Goal: Task Accomplishment & Management: Complete application form

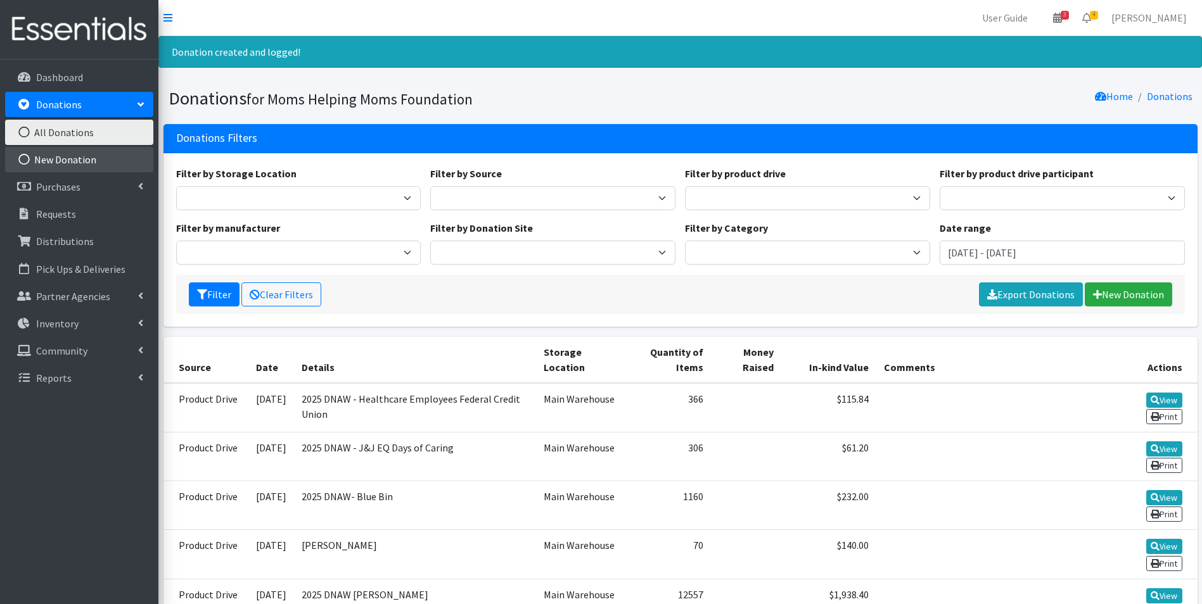
click at [79, 153] on link "New Donation" at bounding box center [79, 159] width 148 height 25
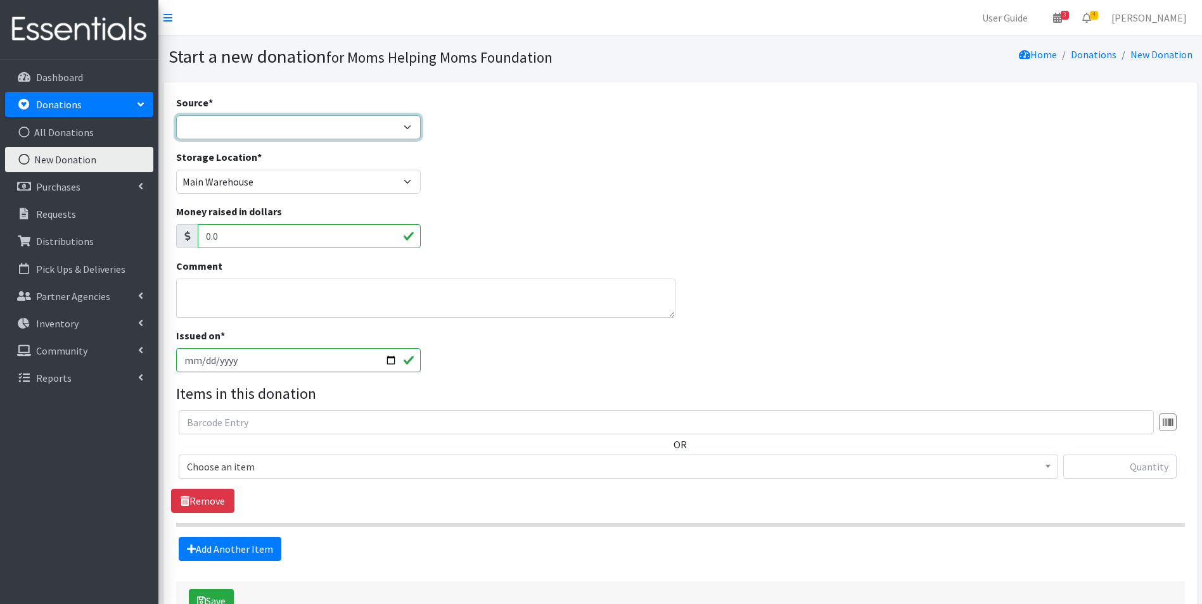
click at [411, 130] on select "Product Drive Manufacturer Donation Site Misc. Donation" at bounding box center [298, 127] width 245 height 24
select select "Misc. Donation"
click at [176, 115] on select "Product Drive Manufacturer Donation Site Misc. Donation" at bounding box center [298, 127] width 245 height 24
click at [1119, 466] on input "text" at bounding box center [1119, 467] width 113 height 24
type input "1"
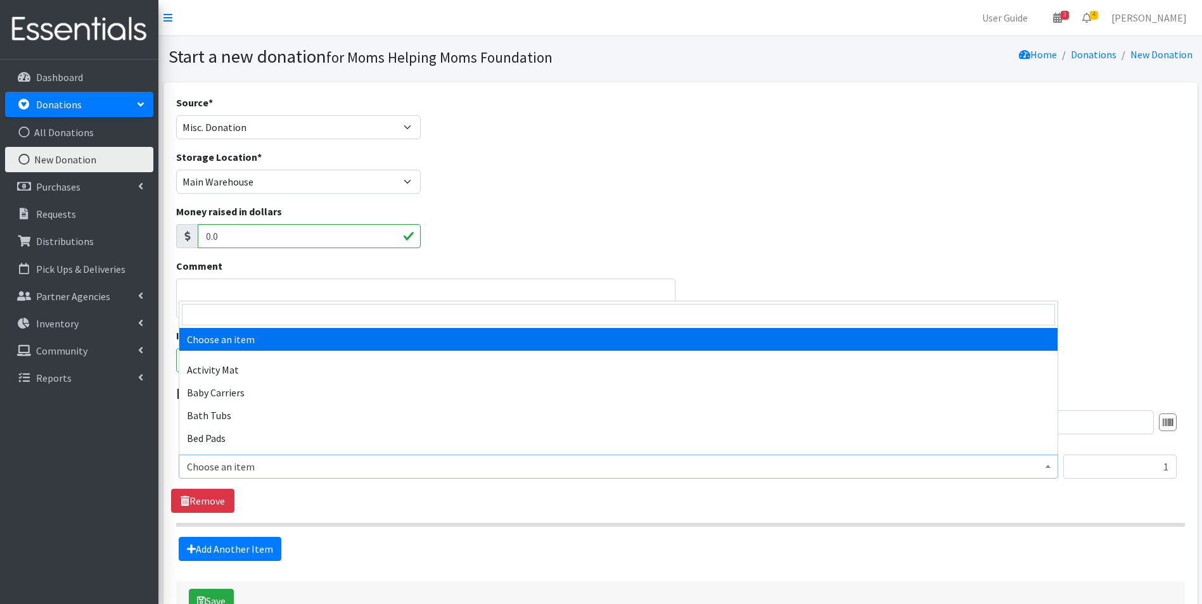
click at [1049, 465] on b at bounding box center [1047, 466] width 5 height 3
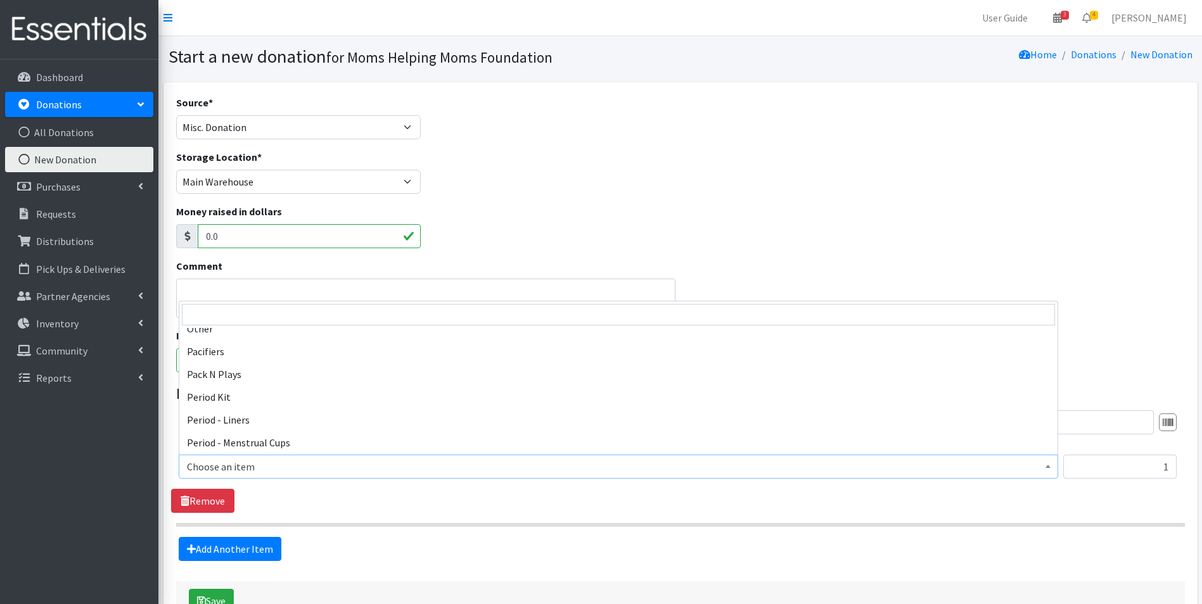
scroll to position [1837, 0]
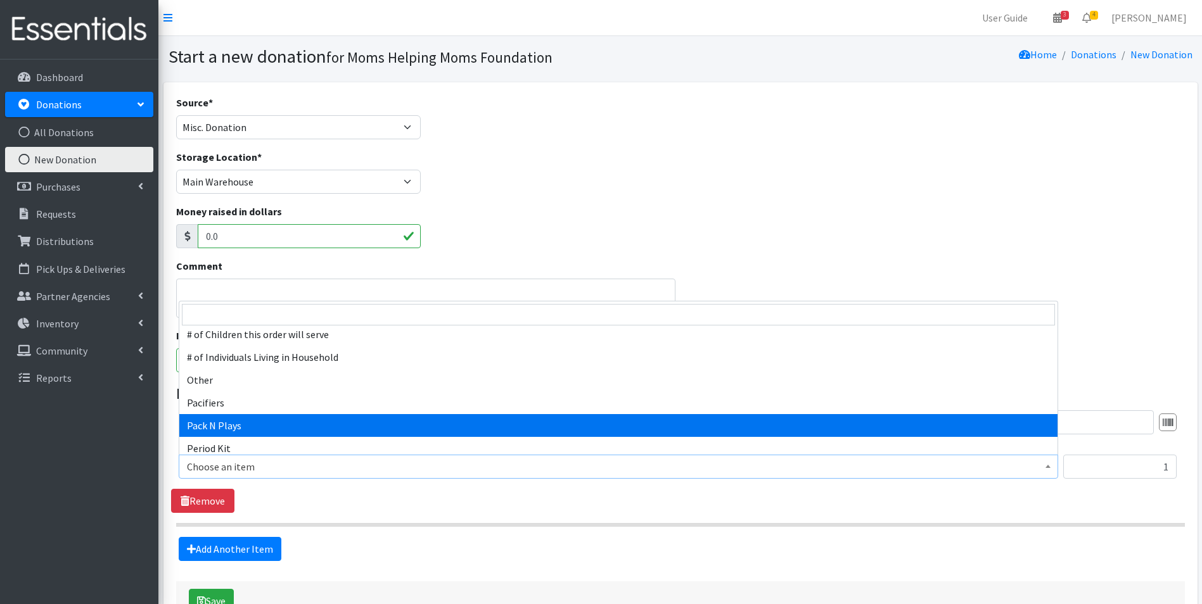
select select "1982"
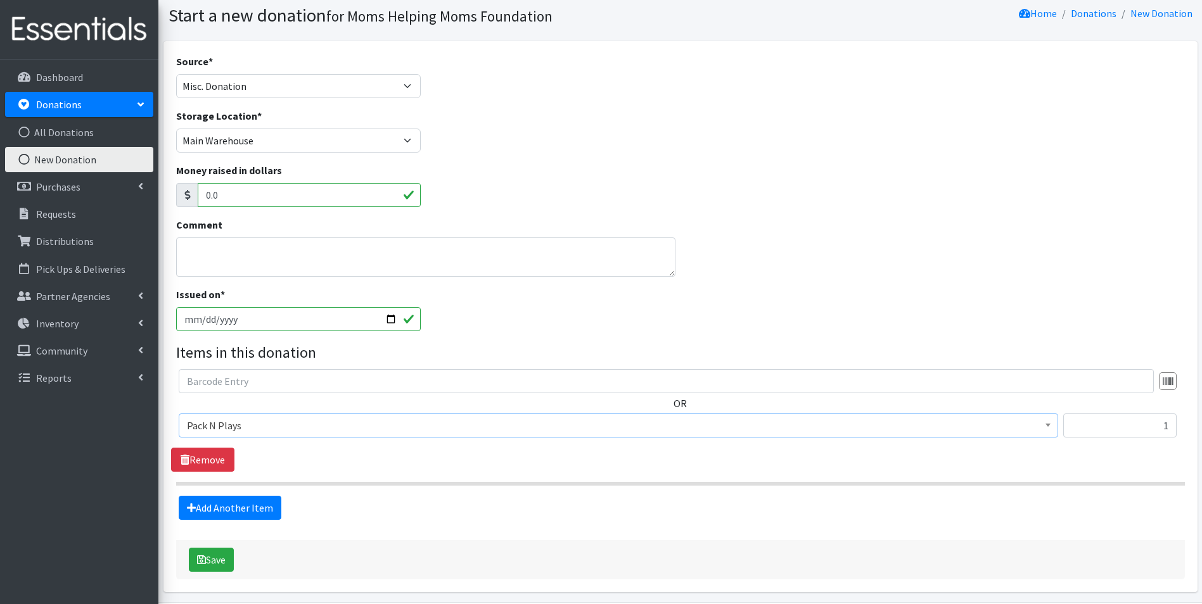
scroll to position [63, 0]
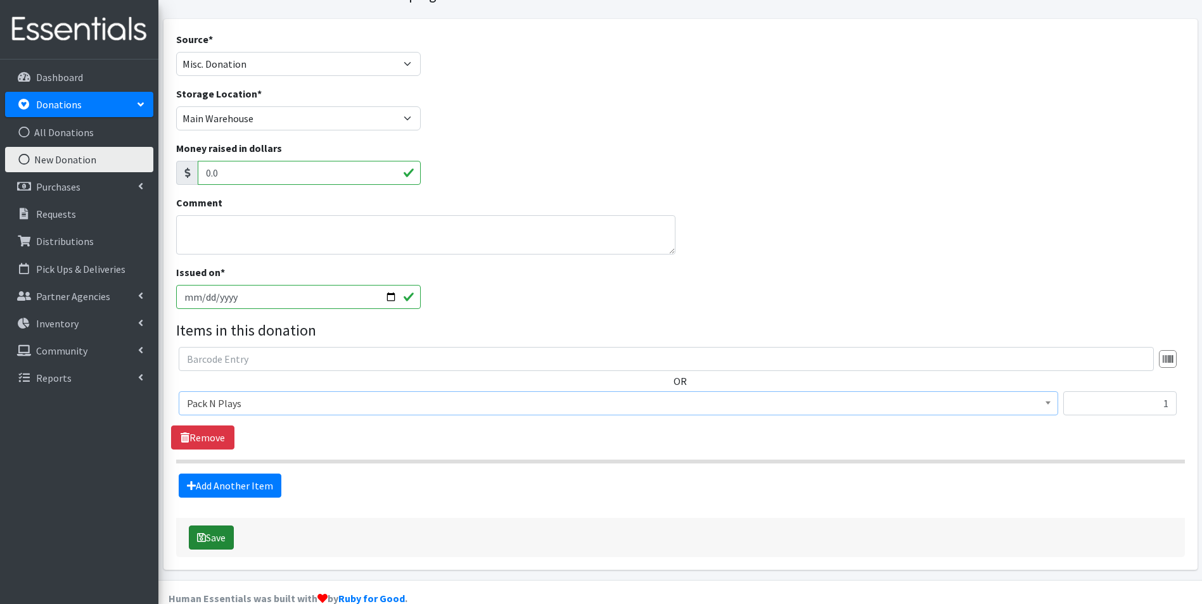
click at [212, 536] on button "Save" at bounding box center [211, 538] width 45 height 24
